Goal: Connect with others: Participate in discussion

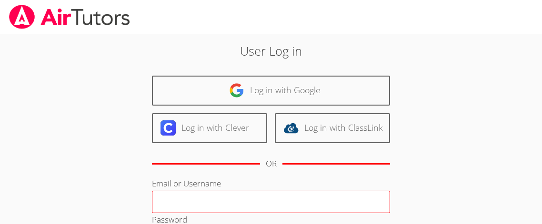
click at [213, 205] on input "Email or Username" at bounding box center [271, 202] width 238 height 23
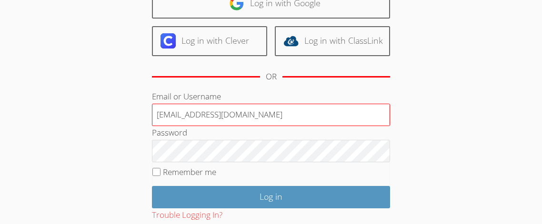
scroll to position [88, 0]
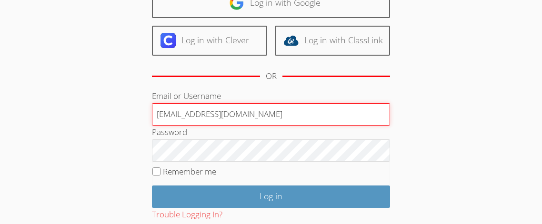
click at [213, 116] on input "jnaalmawa@bhs.org" at bounding box center [271, 114] width 238 height 23
type input "jnaalmawa@bhusd.org"
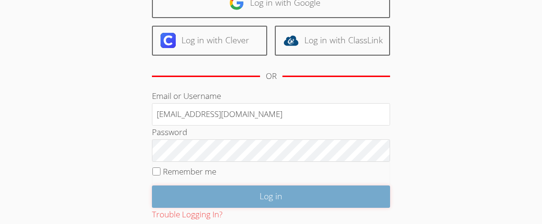
click at [227, 195] on input "Log in" at bounding box center [271, 197] width 238 height 22
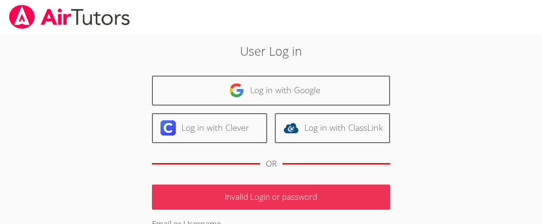
scroll to position [129, 0]
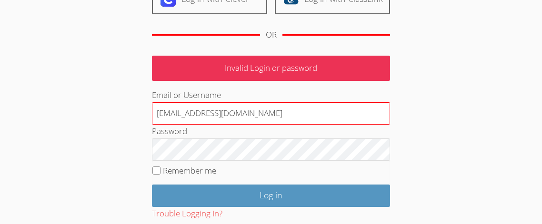
click at [270, 119] on input "jnaalmawa@bhusd.org" at bounding box center [271, 113] width 238 height 23
type input "jnaalmawa"
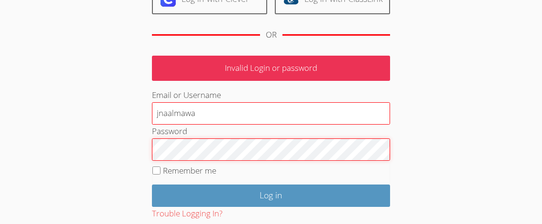
click at [152, 185] on input "Log in" at bounding box center [271, 196] width 238 height 22
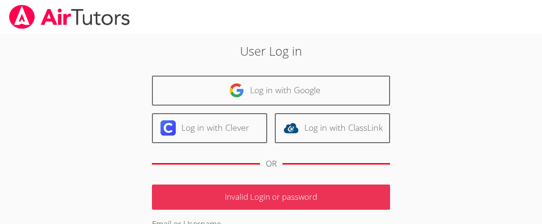
scroll to position [129, 0]
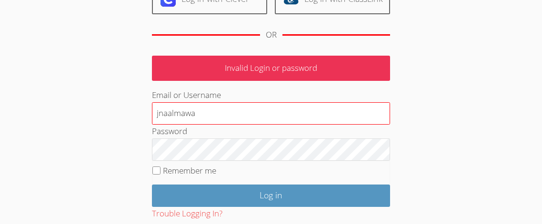
click at [234, 120] on input "jnaalmawa" at bounding box center [271, 113] width 238 height 23
type input "j"
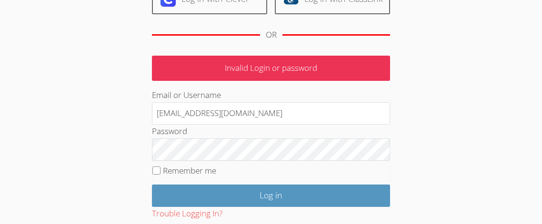
type input "jalmawla@bhusd.com"
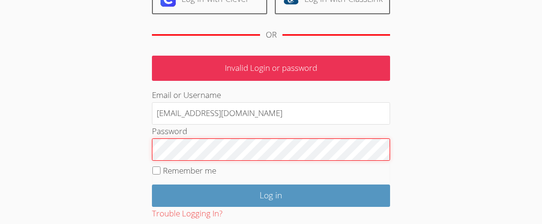
click at [152, 185] on input "Log in" at bounding box center [271, 196] width 238 height 22
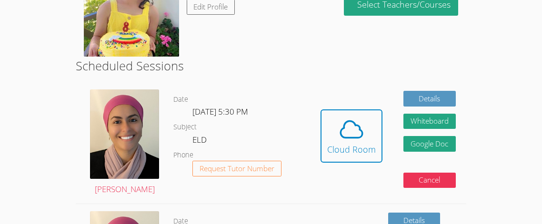
scroll to position [209, 0]
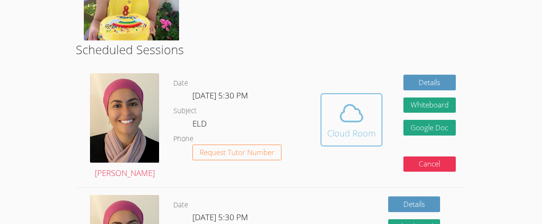
click at [353, 132] on div "Cloud Room" at bounding box center [351, 133] width 49 height 13
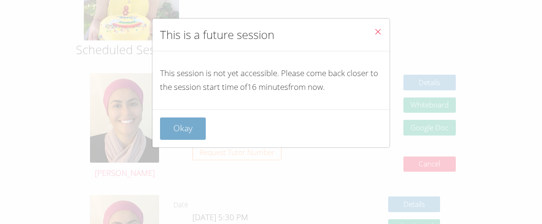
click at [162, 124] on button "Okay" at bounding box center [183, 129] width 46 height 22
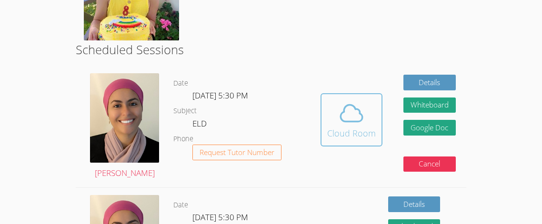
click at [354, 119] on icon at bounding box center [351, 113] width 27 height 27
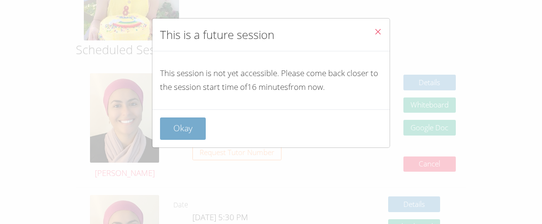
click at [176, 131] on button "Okay" at bounding box center [183, 129] width 46 height 22
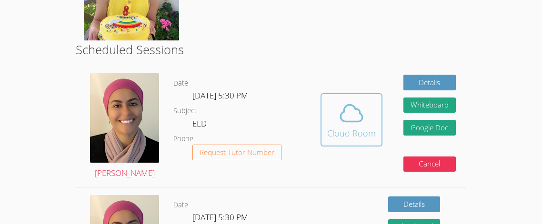
click at [348, 144] on button "Cloud Room" at bounding box center [352, 119] width 62 height 53
click at [339, 123] on icon at bounding box center [351, 113] width 27 height 27
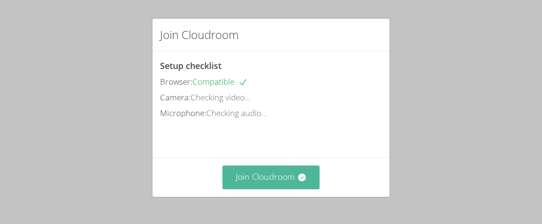
click at [277, 183] on button "Join Cloudroom" at bounding box center [272, 177] width 98 height 23
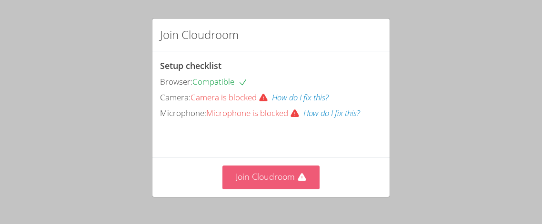
click at [269, 182] on button "Join Cloudroom" at bounding box center [272, 177] width 98 height 23
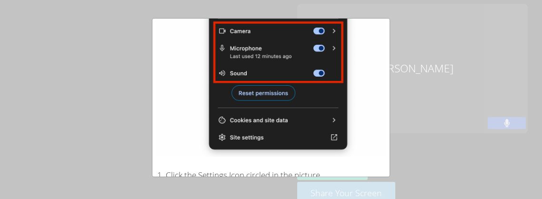
scroll to position [153, 0]
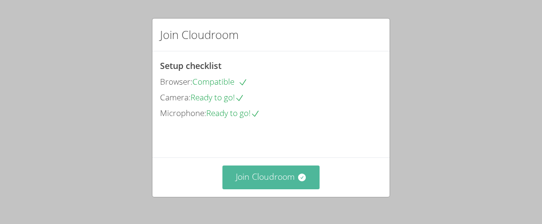
click at [268, 174] on button "Join Cloudroom" at bounding box center [272, 177] width 98 height 23
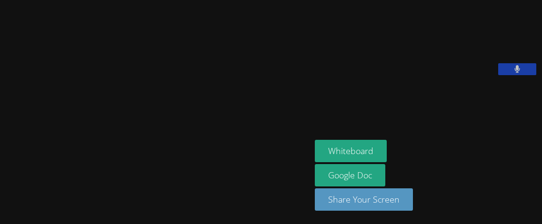
click at [220, 111] on video at bounding box center [155, 93] width 143 height 171
click at [180, 121] on video at bounding box center [155, 93] width 143 height 171
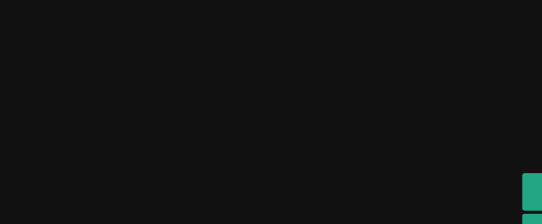
click at [109, 109] on video at bounding box center [155, 93] width 143 height 171
click at [84, 120] on video at bounding box center [155, 93] width 143 height 171
click at [84, 74] on video at bounding box center [155, 93] width 143 height 171
click at [84, 115] on video at bounding box center [155, 93] width 143 height 171
drag, startPoint x: 61, startPoint y: 115, endPoint x: 61, endPoint y: 89, distance: 26.2
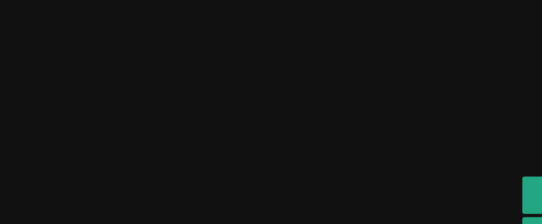
click at [84, 89] on video at bounding box center [155, 93] width 143 height 171
click at [84, 110] on video at bounding box center [155, 93] width 143 height 171
click at [84, 91] on video at bounding box center [155, 93] width 143 height 171
click at [84, 87] on video at bounding box center [155, 93] width 143 height 171
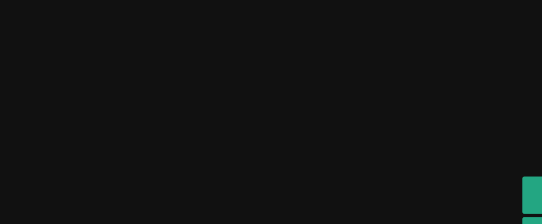
click at [84, 87] on video at bounding box center [155, 93] width 143 height 171
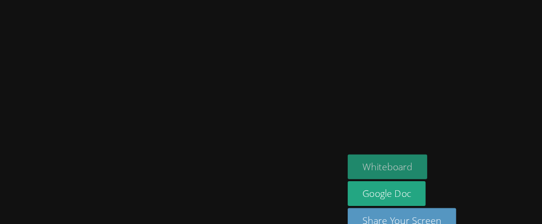
click at [365, 150] on button "Whiteboard" at bounding box center [351, 151] width 72 height 22
